Goal: Check status: Check status

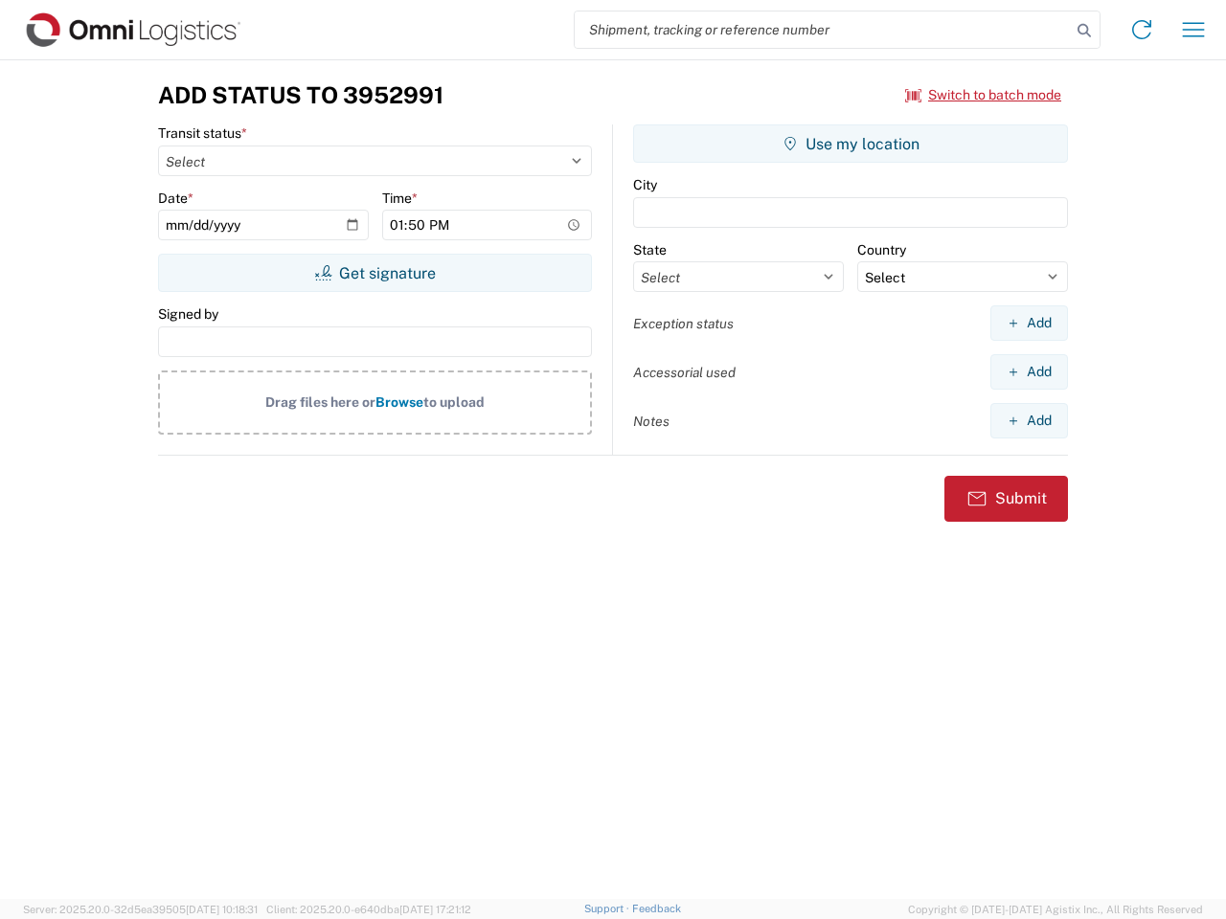
click at [823, 30] on input "search" at bounding box center [823, 29] width 496 height 36
click at [1084, 31] on icon at bounding box center [1084, 30] width 27 height 27
click at [1142, 30] on icon at bounding box center [1141, 29] width 31 height 31
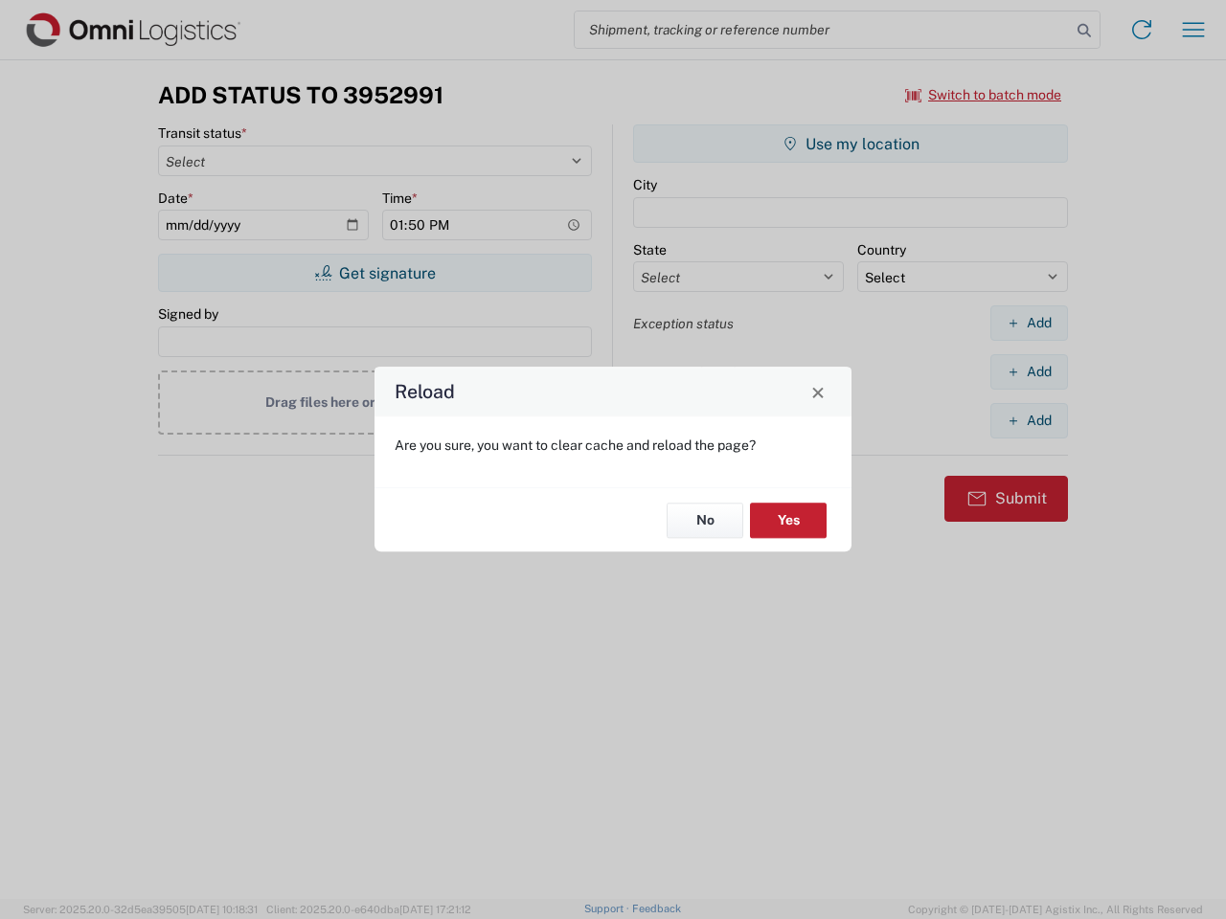
click at [1193, 30] on div "Reload Are you sure, you want to clear cache and reload the page? No Yes" at bounding box center [613, 459] width 1226 height 919
click at [984, 95] on div "Reload Are you sure, you want to clear cache and reload the page? No Yes" at bounding box center [613, 459] width 1226 height 919
click at [374, 273] on div "Reload Are you sure, you want to clear cache and reload the page? No Yes" at bounding box center [613, 459] width 1226 height 919
click at [850, 144] on div "Reload Are you sure, you want to clear cache and reload the page? No Yes" at bounding box center [613, 459] width 1226 height 919
click at [1029, 323] on div "Reload Are you sure, you want to clear cache and reload the page? No Yes" at bounding box center [613, 459] width 1226 height 919
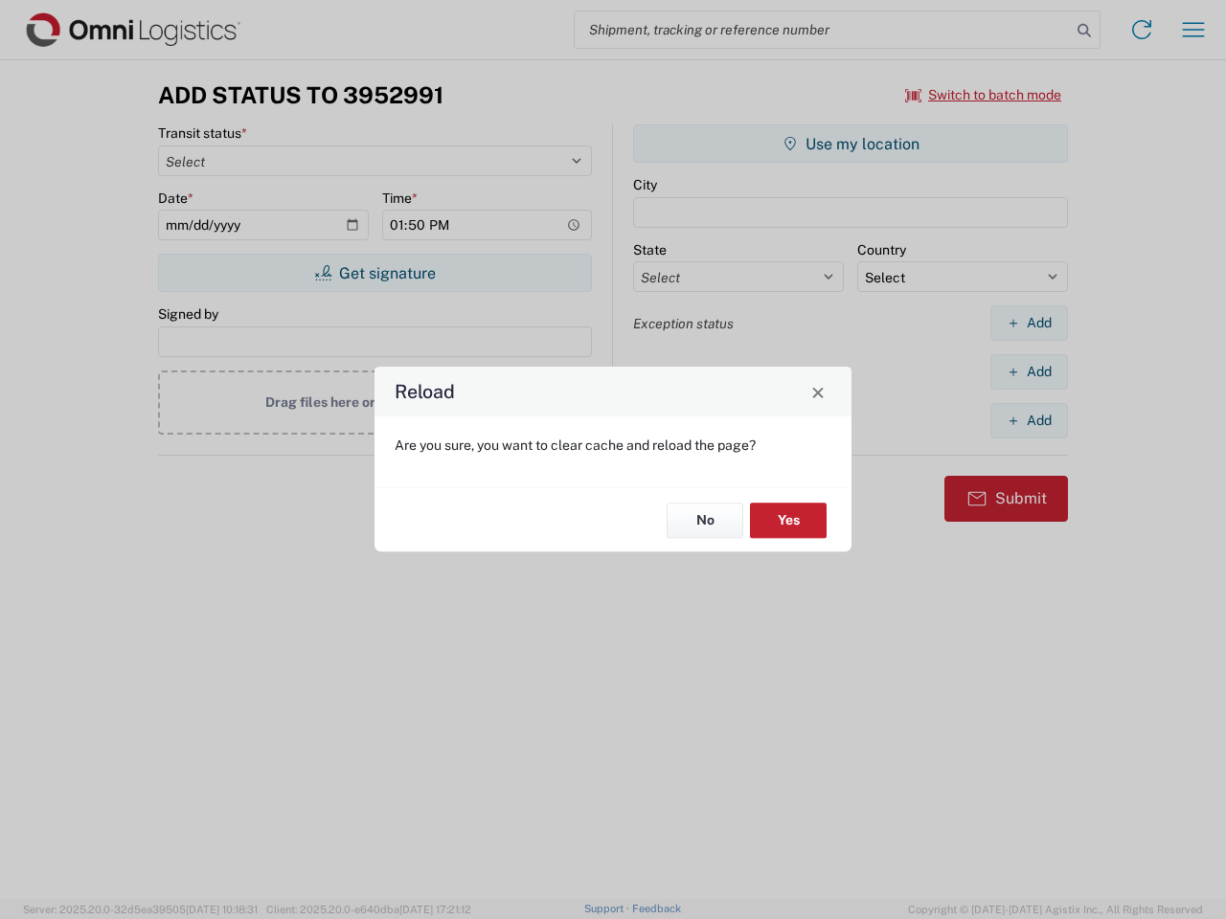
click at [1029, 372] on div "Reload Are you sure, you want to clear cache and reload the page? No Yes" at bounding box center [613, 459] width 1226 height 919
click at [1029, 420] on div "Reload Are you sure, you want to clear cache and reload the page? No Yes" at bounding box center [613, 459] width 1226 height 919
